Goal: Task Accomplishment & Management: Complete application form

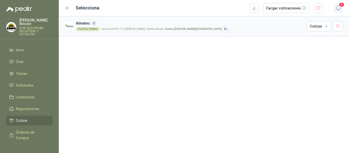
click at [341, 9] on icon "button" at bounding box center [338, 8] width 6 height 6
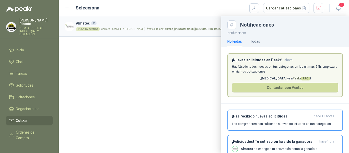
click at [126, 79] on div at bounding box center [204, 84] width 290 height 137
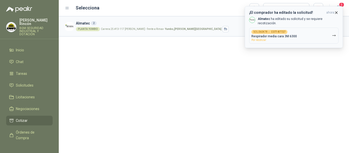
click at [308, 28] on button "SOL060478 → COT187727 Respirador media cara 3M 6300 Por recotizar" at bounding box center [293, 36] width 89 height 16
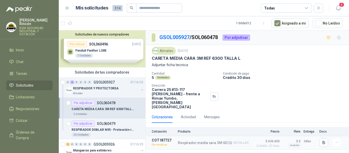
click at [243, 139] on button "Detalles" at bounding box center [239, 142] width 24 height 7
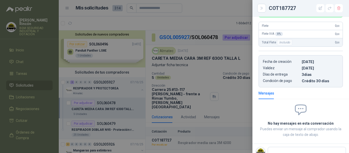
scroll to position [114, 0]
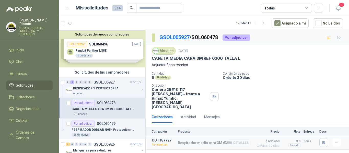
click at [243, 139] on button "Detalles" at bounding box center [239, 142] width 24 height 7
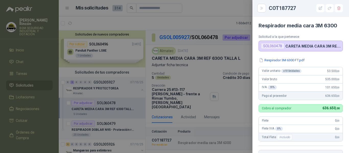
scroll to position [0, 0]
click at [246, 98] on div at bounding box center [174, 76] width 349 height 153
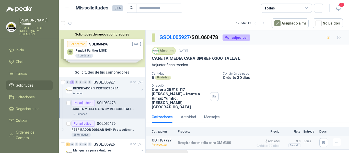
click at [172, 150] on button "Añadir Cotización" at bounding box center [166, 155] width 42 height 10
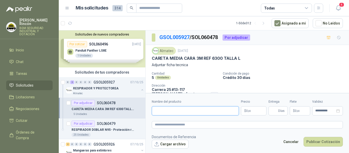
click at [194, 113] on input "Nombre del producto" at bounding box center [195, 110] width 87 height 9
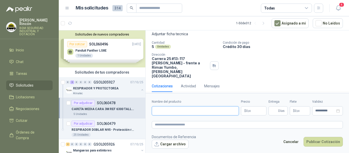
scroll to position [23, 0]
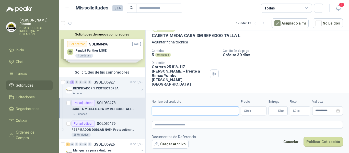
type input "**********"
click at [256, 114] on p "$ 0 ,00" at bounding box center [254, 110] width 26 height 9
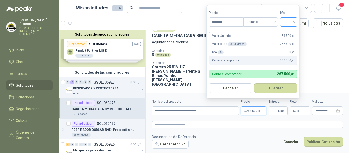
type input "********"
click at [289, 22] on input "search" at bounding box center [288, 22] width 11 height 8
click at [296, 33] on div "19%" at bounding box center [290, 32] width 16 height 8
click at [280, 88] on button "Guardar" at bounding box center [276, 88] width 44 height 10
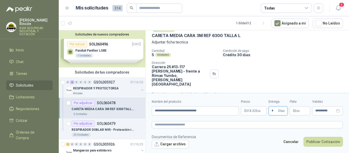
type input "*"
click at [295, 110] on span "0 ,00" at bounding box center [296, 110] width 5 height 3
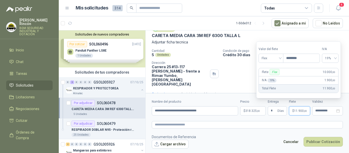
type input "********"
click at [232, 75] on div "Cantidad 5 Unidades Condición de pago Crédito 30 días Dirección [STREET_ADDRESS…" at bounding box center [247, 67] width 191 height 37
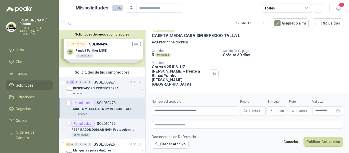
scroll to position [48, 0]
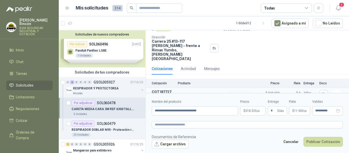
click at [241, 91] on button "Detalles" at bounding box center [239, 94] width 24 height 7
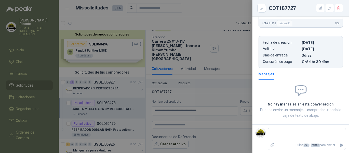
scroll to position [0, 0]
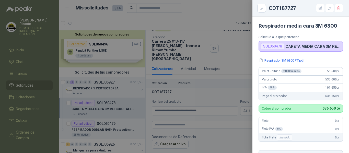
drag, startPoint x: 236, startPoint y: 70, endPoint x: 239, endPoint y: 70, distance: 2.9
click at [237, 70] on div at bounding box center [174, 76] width 349 height 153
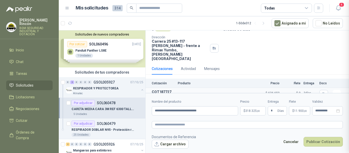
scroll to position [114, 0]
click at [307, 109] on p "$ 11.900 ,00" at bounding box center [299, 110] width 21 height 9
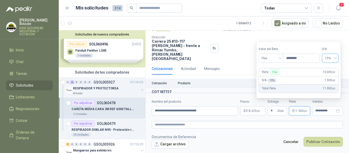
click at [333, 59] on span "19%" at bounding box center [330, 58] width 10 height 8
click at [331, 77] on div "0%" at bounding box center [332, 77] width 8 height 6
click at [262, 139] on footer "Documentos de Referencia Cargar archivo Cancelar Publicar Cotización" at bounding box center [247, 141] width 191 height 15
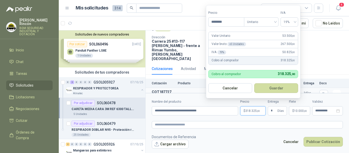
click at [254, 111] on span "318.325 ,00" at bounding box center [252, 110] width 15 height 3
click at [283, 88] on button "Guardar" at bounding box center [276, 88] width 44 height 10
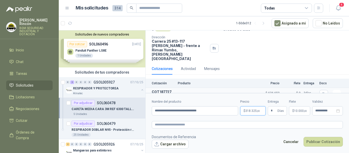
click at [249, 112] on span "318.325 ,00" at bounding box center [252, 110] width 15 height 3
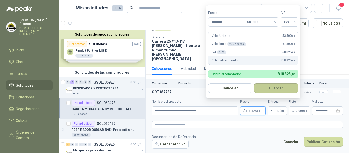
click at [279, 90] on button "Guardar" at bounding box center [276, 88] width 44 height 10
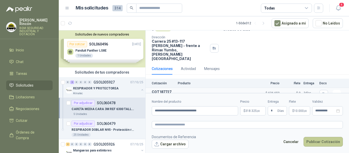
click at [324, 139] on button "Publicar Cotización" at bounding box center [322, 142] width 39 height 10
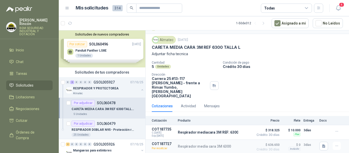
scroll to position [11, 0]
click at [230, 145] on icon "button" at bounding box center [230, 146] width 1 height 2
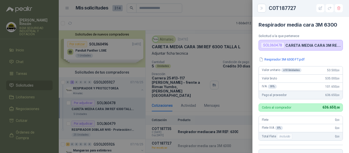
scroll to position [0, 0]
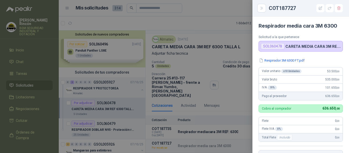
click at [244, 78] on div at bounding box center [174, 76] width 349 height 153
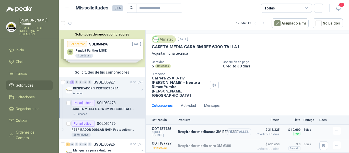
click at [238, 128] on button "Detalles" at bounding box center [239, 131] width 24 height 7
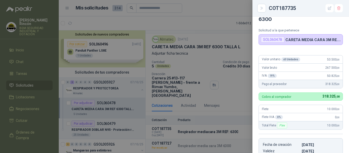
scroll to position [0, 0]
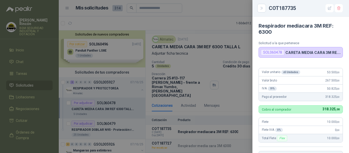
click at [239, 92] on div at bounding box center [174, 76] width 349 height 153
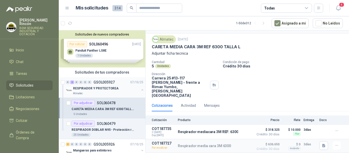
click at [123, 87] on div "RESPIRADOR Y PROTECTOREA" at bounding box center [106, 88] width 66 height 6
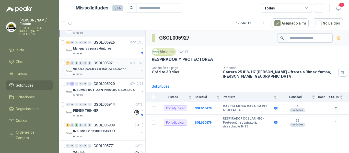
scroll to position [102, 0]
click at [127, 91] on p "INSUMOS BOTIQUIN PRIMEROS AUXILIOS" at bounding box center [103, 89] width 61 height 5
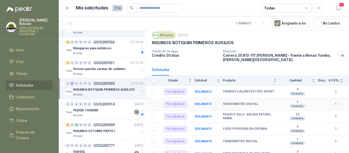
scroll to position [34, 0]
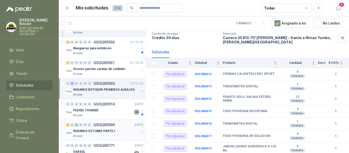
click at [115, 135] on div "Almatec" at bounding box center [106, 136] width 66 height 4
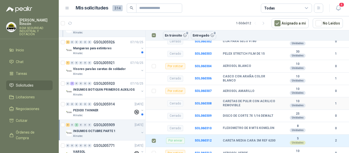
scroll to position [171, 0]
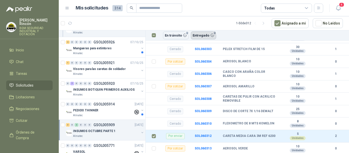
click at [205, 33] on button "Entregado 2" at bounding box center [203, 35] width 25 height 8
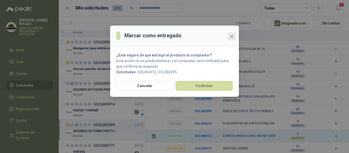
click at [233, 38] on icon "close" at bounding box center [231, 36] width 3 height 3
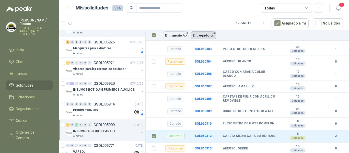
click at [207, 38] on button "Entregado 2" at bounding box center [203, 35] width 25 height 8
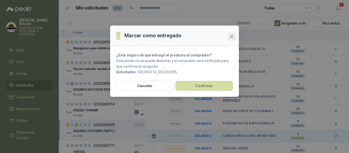
click at [232, 37] on icon "close" at bounding box center [231, 36] width 4 height 4
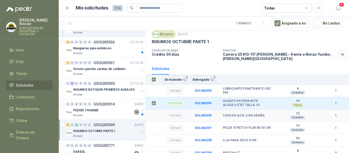
scroll to position [0, 0]
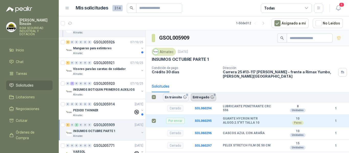
click at [203, 95] on button "Entregado 1" at bounding box center [203, 97] width 25 height 8
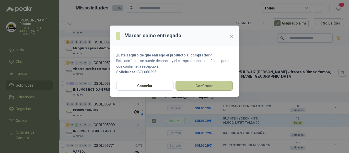
click at [204, 86] on button "Confirmar" at bounding box center [203, 86] width 57 height 10
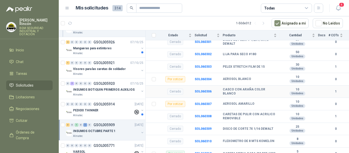
scroll to position [171, 0]
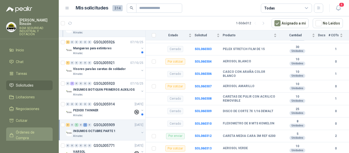
drag, startPoint x: 34, startPoint y: 123, endPoint x: 29, endPoint y: 130, distance: 8.0
click at [34, 124] on ul "Inicio Chat Tareas Solicitudes Licitaciones Negociaciones Cotizar Órdenes de Co…" at bounding box center [29, 92] width 59 height 95
click at [29, 130] on span "Órdenes de Compra" at bounding box center [32, 134] width 32 height 11
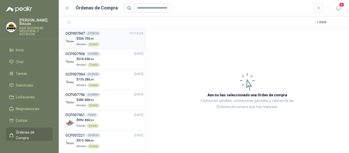
click at [123, 43] on div "$ 324.755 ,00 Almatec Directo" at bounding box center [104, 41] width 78 height 10
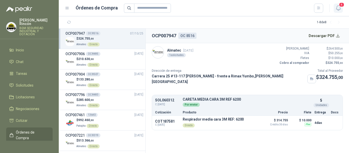
click at [340, 9] on icon "button" at bounding box center [338, 8] width 6 height 6
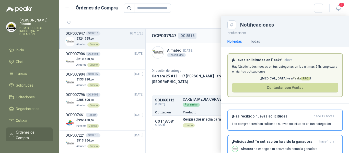
click at [209, 23] on div at bounding box center [204, 84] width 290 height 137
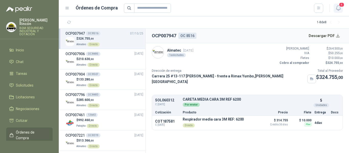
click at [338, 9] on icon "button" at bounding box center [338, 8] width 6 height 6
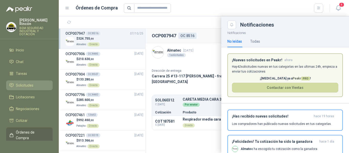
click at [29, 82] on span "Solicitudes" at bounding box center [25, 85] width 18 height 6
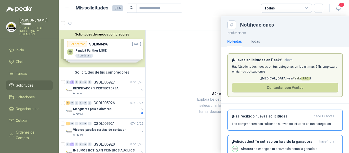
drag, startPoint x: 142, startPoint y: 39, endPoint x: 145, endPoint y: 38, distance: 3.2
click at [145, 38] on div at bounding box center [204, 84] width 290 height 137
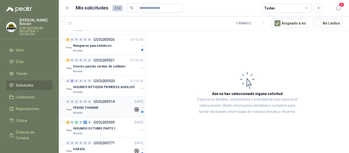
scroll to position [51, 0]
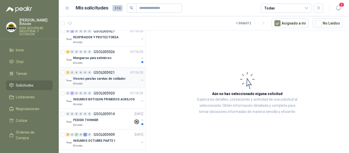
click at [106, 74] on p "GSOL005921" at bounding box center [103, 73] width 21 height 4
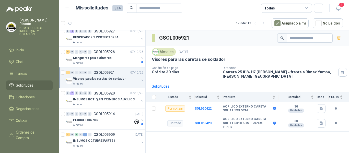
scroll to position [26, 0]
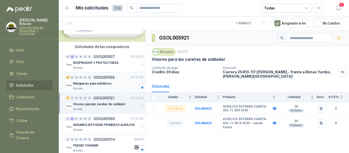
click at [115, 82] on div "Mangueras para extintores" at bounding box center [106, 83] width 66 height 6
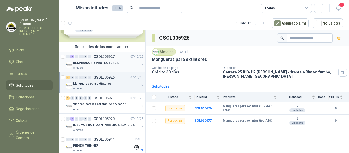
drag, startPoint x: 119, startPoint y: 68, endPoint x: 124, endPoint y: 66, distance: 4.9
click at [119, 67] on div "Almatec" at bounding box center [106, 68] width 66 height 4
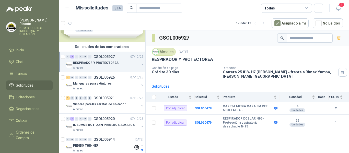
click at [24, 86] on ul "Inicio Chat Tareas Solicitudes Licitaciones Negociaciones Cotizar Órdenes de Co…" at bounding box center [29, 92] width 59 height 95
click at [27, 83] on span "Solicitudes" at bounding box center [25, 85] width 18 height 6
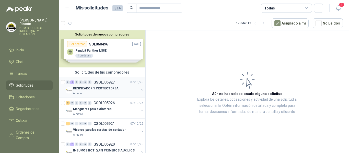
click at [103, 90] on p "RESPIRADOR Y PROTECTOREA" at bounding box center [95, 88] width 45 height 5
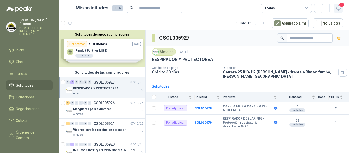
click at [340, 8] on icon "button" at bounding box center [338, 8] width 4 height 5
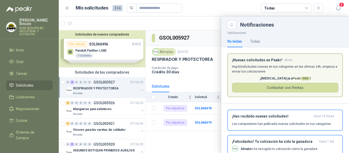
click at [166, 142] on div at bounding box center [204, 84] width 290 height 137
